Goal: Find specific page/section: Find specific page/section

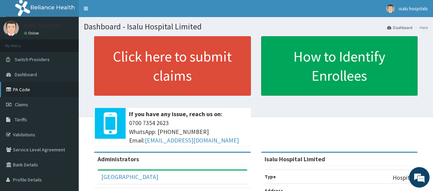
click at [17, 88] on link "PA Code" at bounding box center [39, 89] width 79 height 15
click at [21, 92] on link "PA Code" at bounding box center [39, 89] width 79 height 15
